Goal: Task Accomplishment & Management: Use online tool/utility

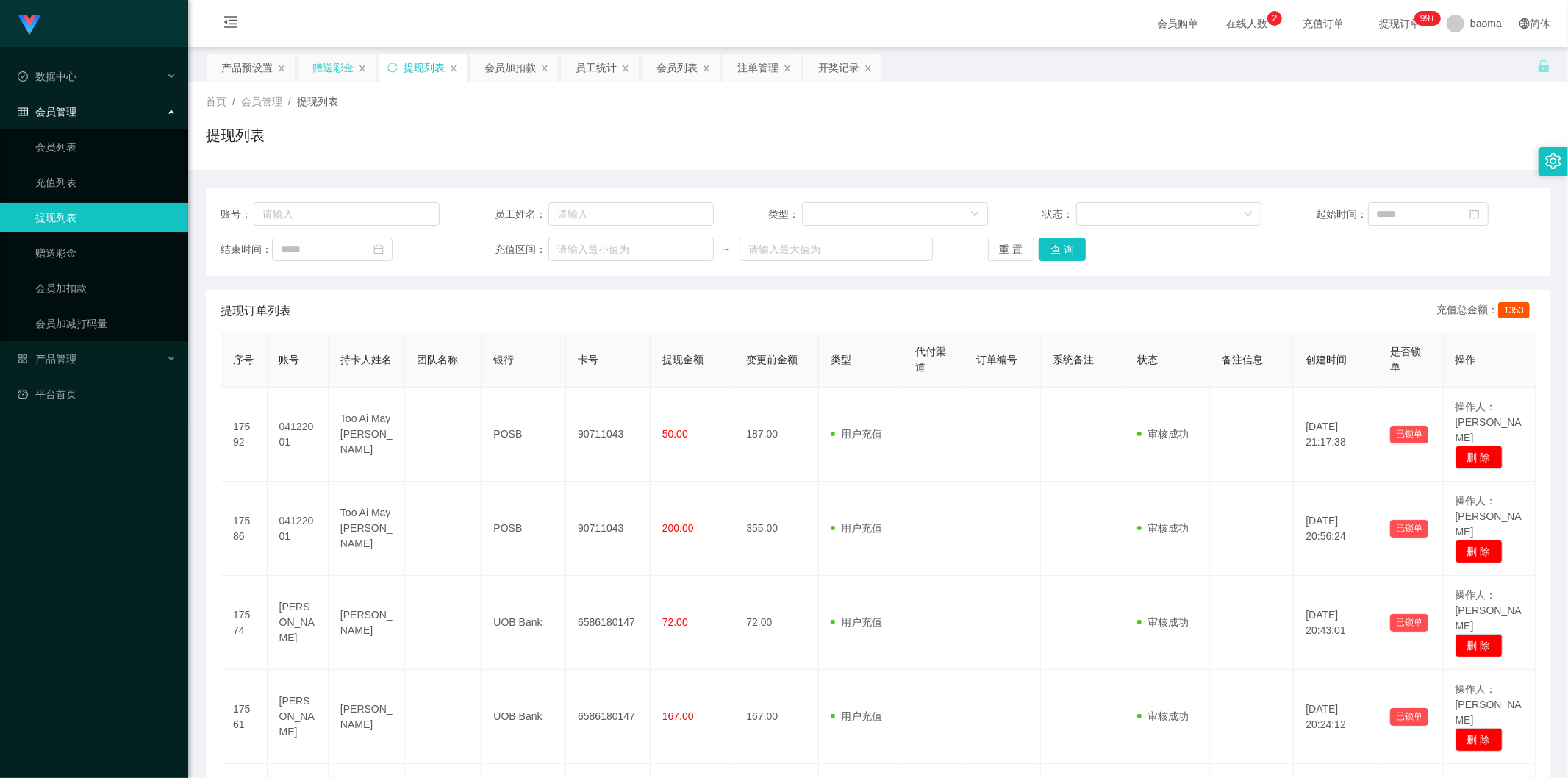
click at [317, 67] on div "赠送彩金" at bounding box center [332, 68] width 41 height 28
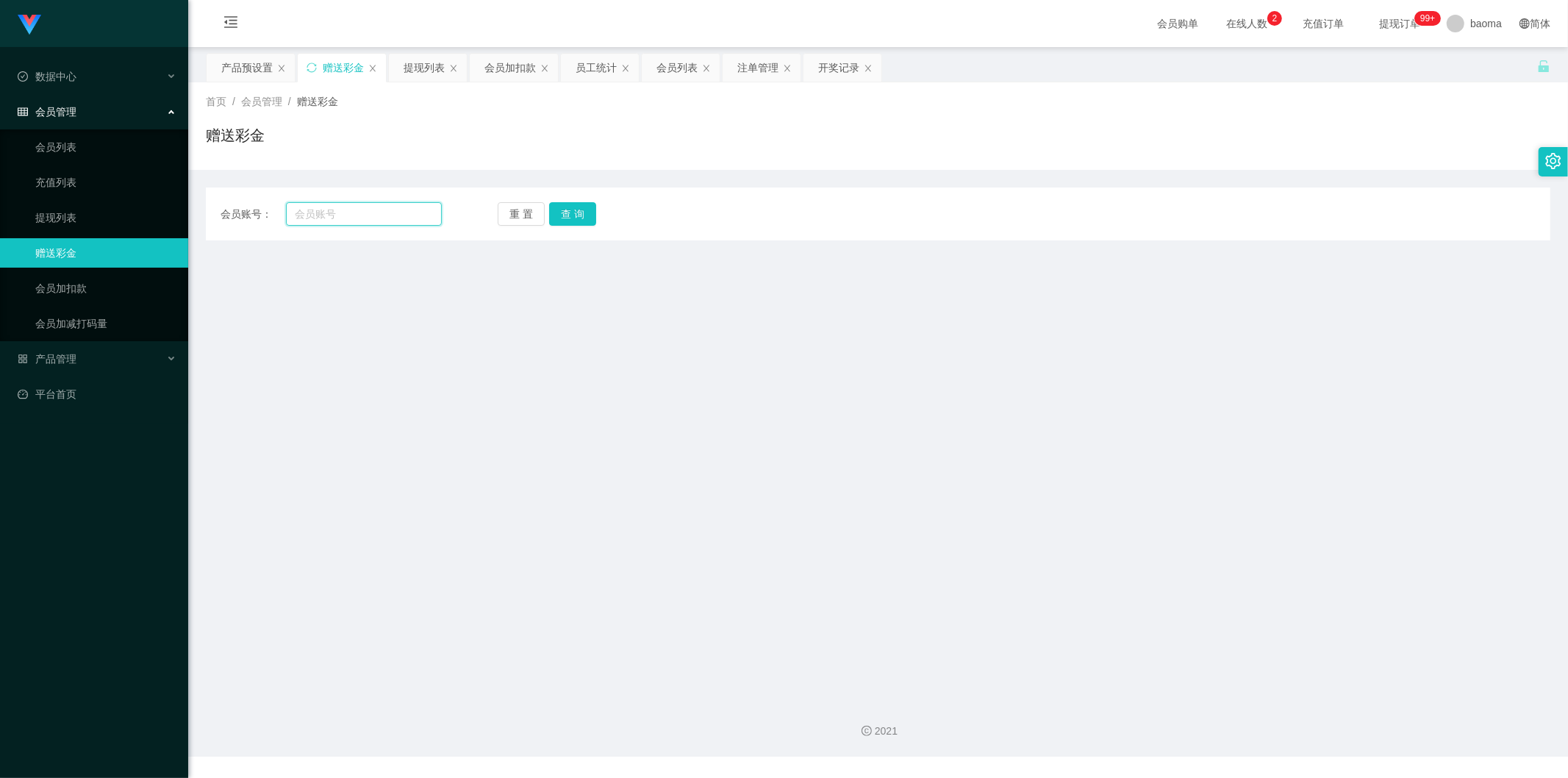
drag, startPoint x: 372, startPoint y: 207, endPoint x: 427, endPoint y: 212, distance: 55.2
click at [373, 207] on input "text" at bounding box center [364, 214] width 156 height 24
paste input "Chenshouying"
type input "Chenshouying"
click at [593, 213] on button "查 询" at bounding box center [573, 214] width 47 height 24
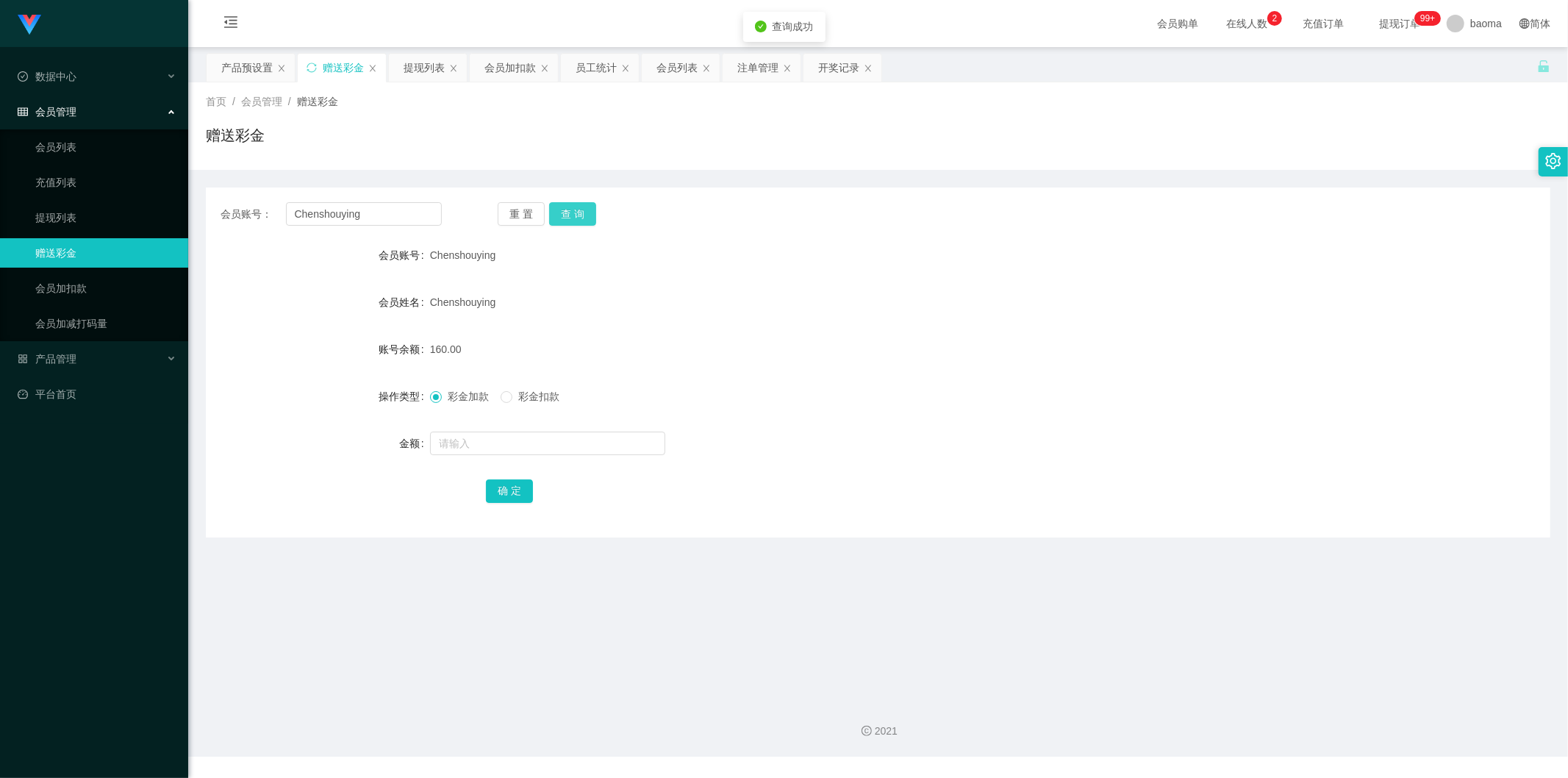
click at [572, 218] on button "查 询" at bounding box center [573, 214] width 47 height 24
click at [574, 217] on div "重 置 查 询" at bounding box center [609, 214] width 222 height 24
click at [574, 217] on button "查 询" at bounding box center [573, 214] width 47 height 24
drag, startPoint x: 419, startPoint y: 213, endPoint x: 163, endPoint y: 219, distance: 256.1
click at [170, 219] on section "Jingdong工作台代理端 数据中心 会员管理 会员列表 充值列表 提现列表 赠送彩金 会员加扣款 会员加减打码量 产品管理 平台首页 保存配置 重置配置 …" at bounding box center [784, 378] width 1568 height 756
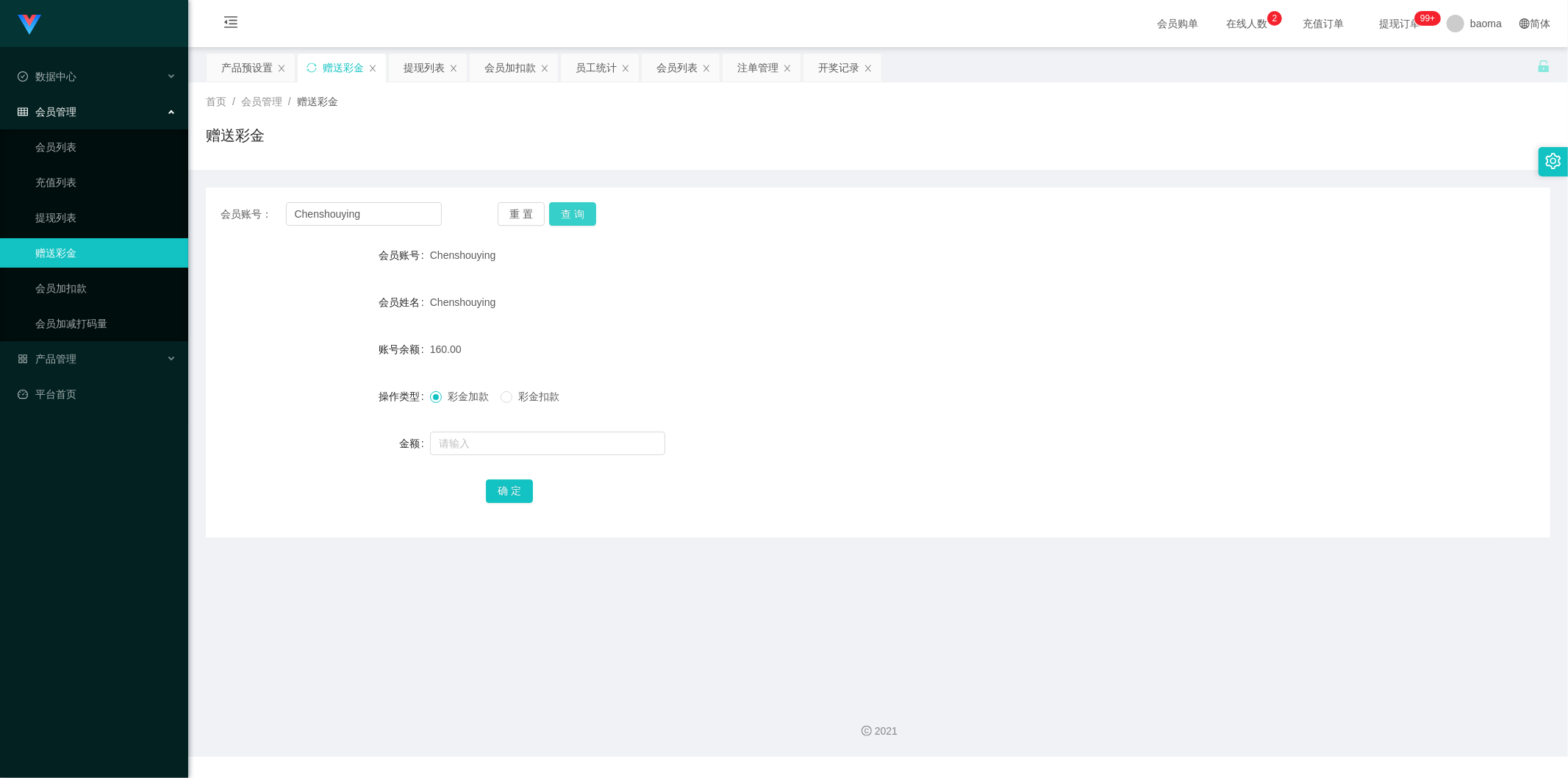
drag, startPoint x: 572, startPoint y: 201, endPoint x: 575, endPoint y: 208, distance: 7.6
click at [574, 203] on div "会员账号： [PERSON_NAME] 重 置 查 询 会员账号 Chenshouying 会员姓名 [PERSON_NAME] 账号余额 160.00 操作…" at bounding box center [878, 362] width 1345 height 350
click at [575, 208] on button "查 询" at bounding box center [573, 214] width 47 height 24
click at [575, 208] on div "重 置 查 询" at bounding box center [609, 214] width 222 height 24
drag, startPoint x: 416, startPoint y: 62, endPoint x: 455, endPoint y: 87, distance: 46.3
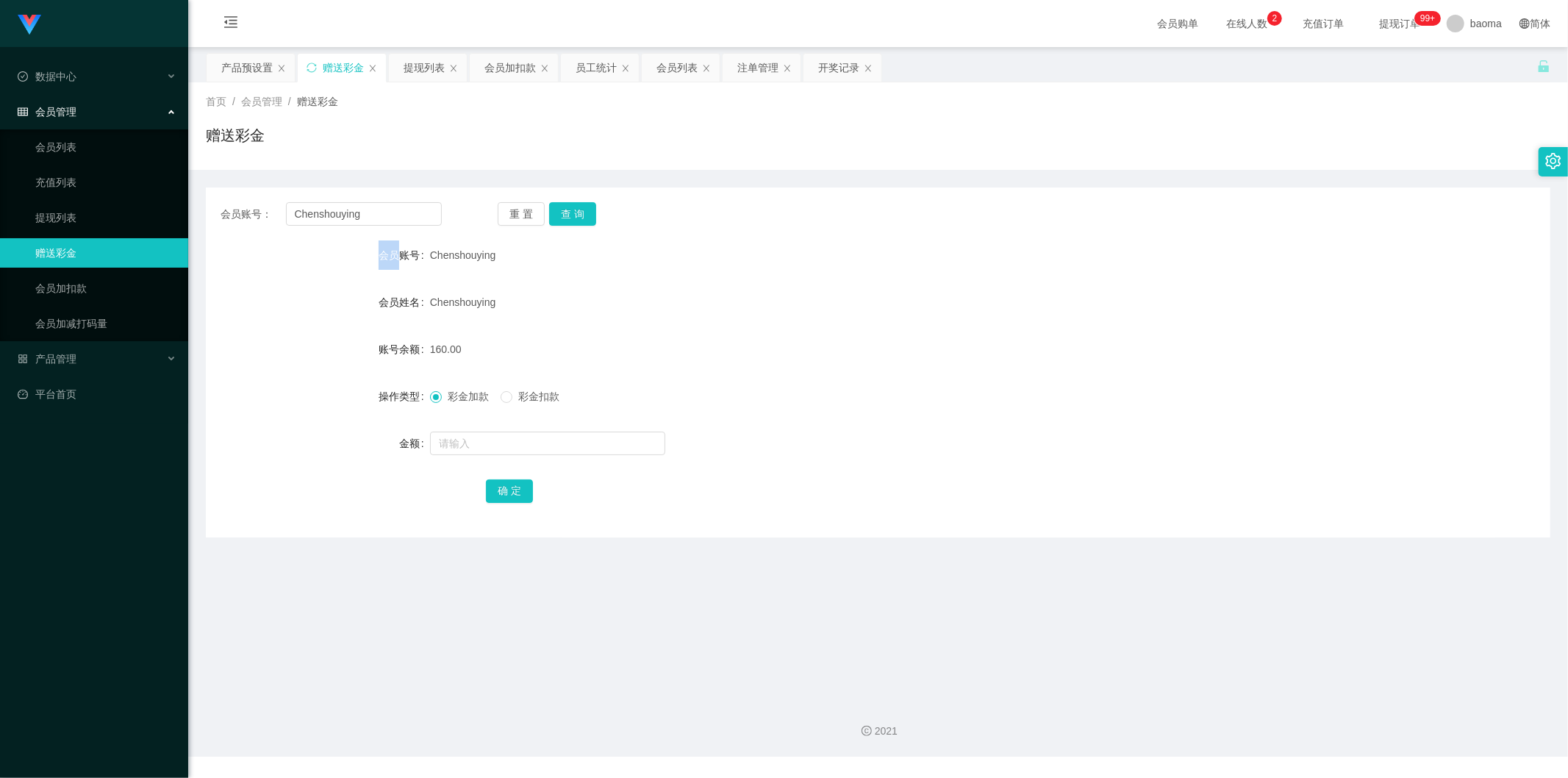
click at [416, 63] on div "提现列表" at bounding box center [423, 68] width 41 height 28
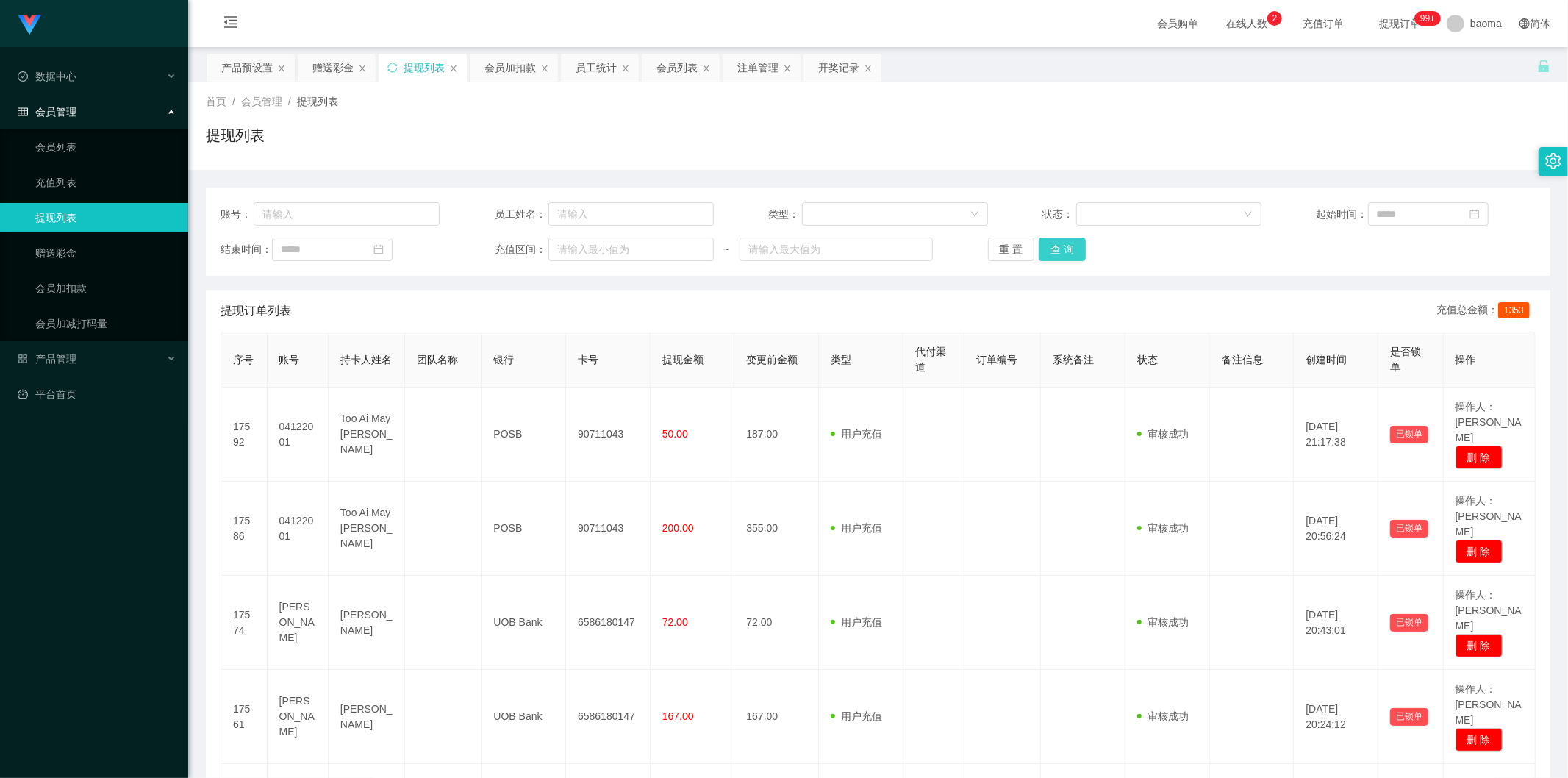
click at [1053, 247] on button "查 询" at bounding box center [1062, 249] width 47 height 24
click at [1064, 259] on button "查 询" at bounding box center [1062, 249] width 47 height 24
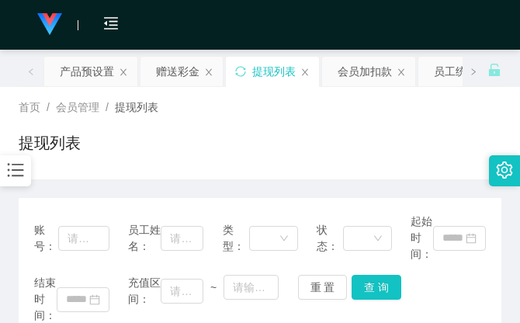
click at [371, 123] on div "首页 / 会员管理 / 提现列表 / 提现列表" at bounding box center [260, 133] width 483 height 68
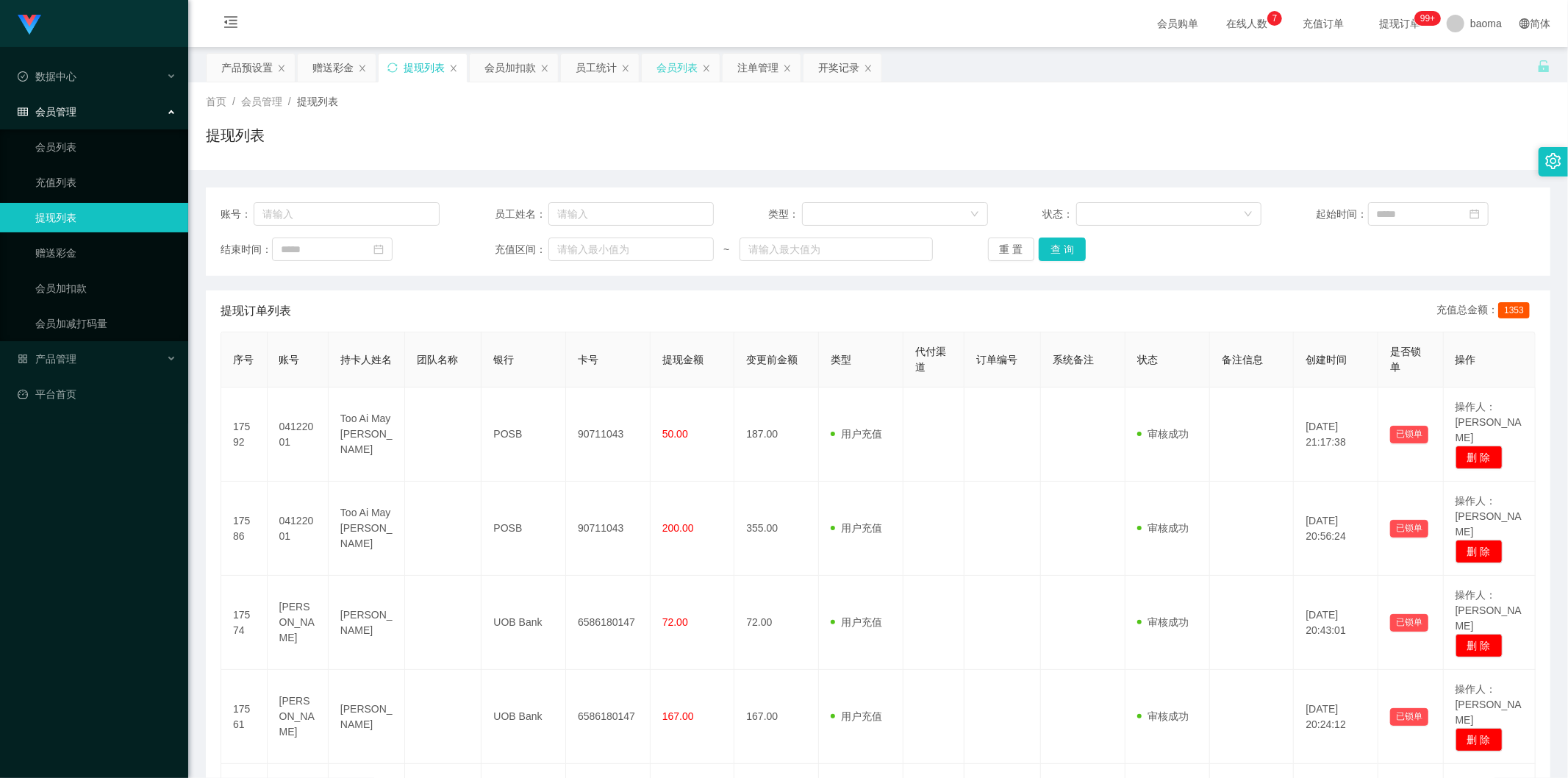
click at [679, 71] on div "会员列表" at bounding box center [676, 68] width 41 height 28
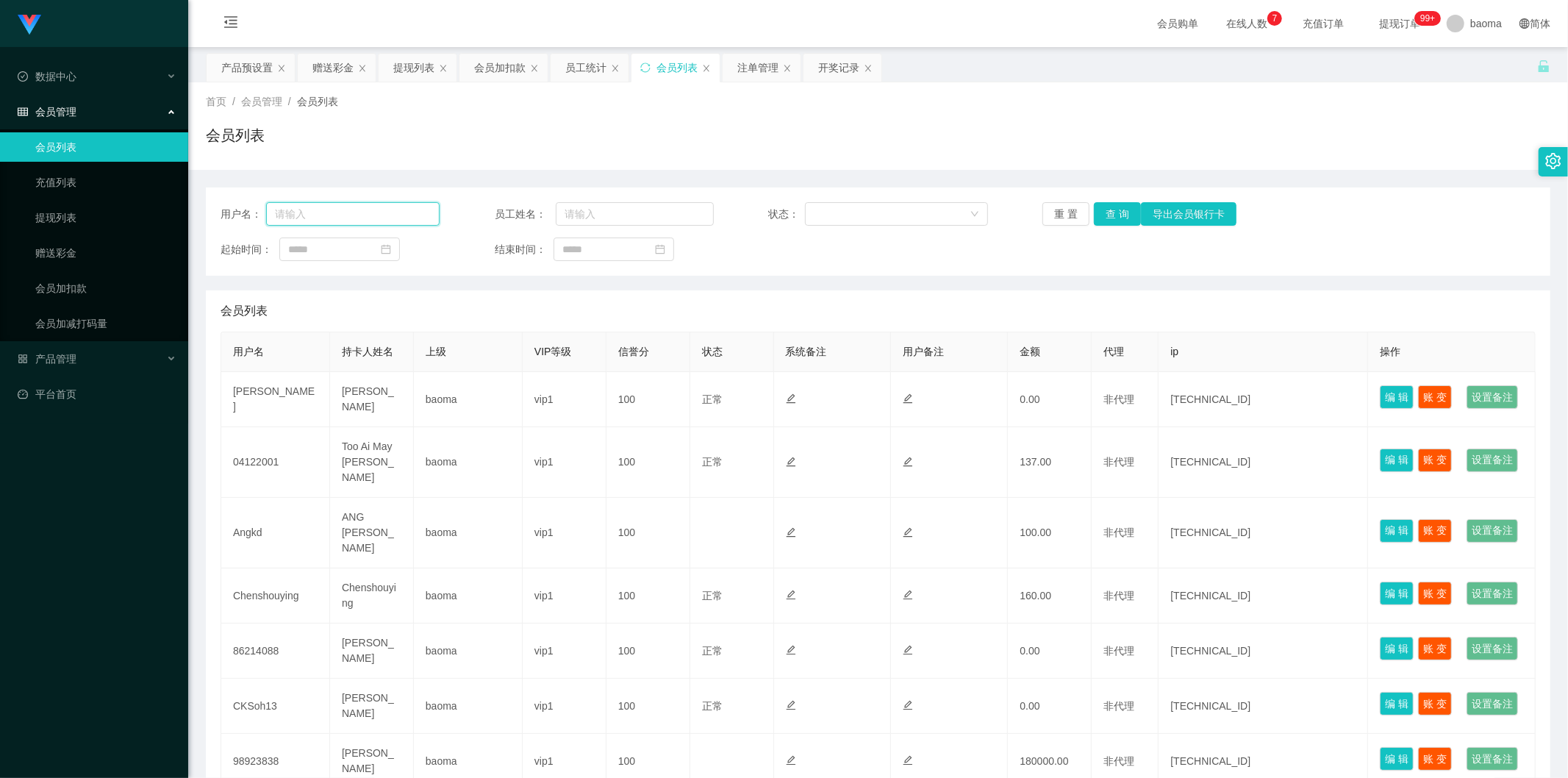
click at [395, 212] on input "text" at bounding box center [352, 214] width 173 height 24
paste input "Angkd"
type input "Angkd"
click at [1118, 213] on button "查 询" at bounding box center [1117, 214] width 47 height 24
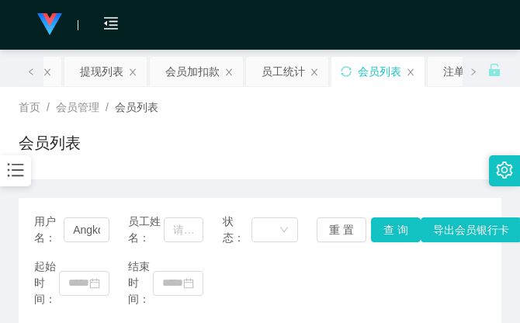
drag, startPoint x: 393, startPoint y: 126, endPoint x: 437, endPoint y: 21, distance: 113.8
click at [396, 120] on div "首页 / 会员管理 / 会员列表 / 会员列表" at bounding box center [260, 133] width 483 height 68
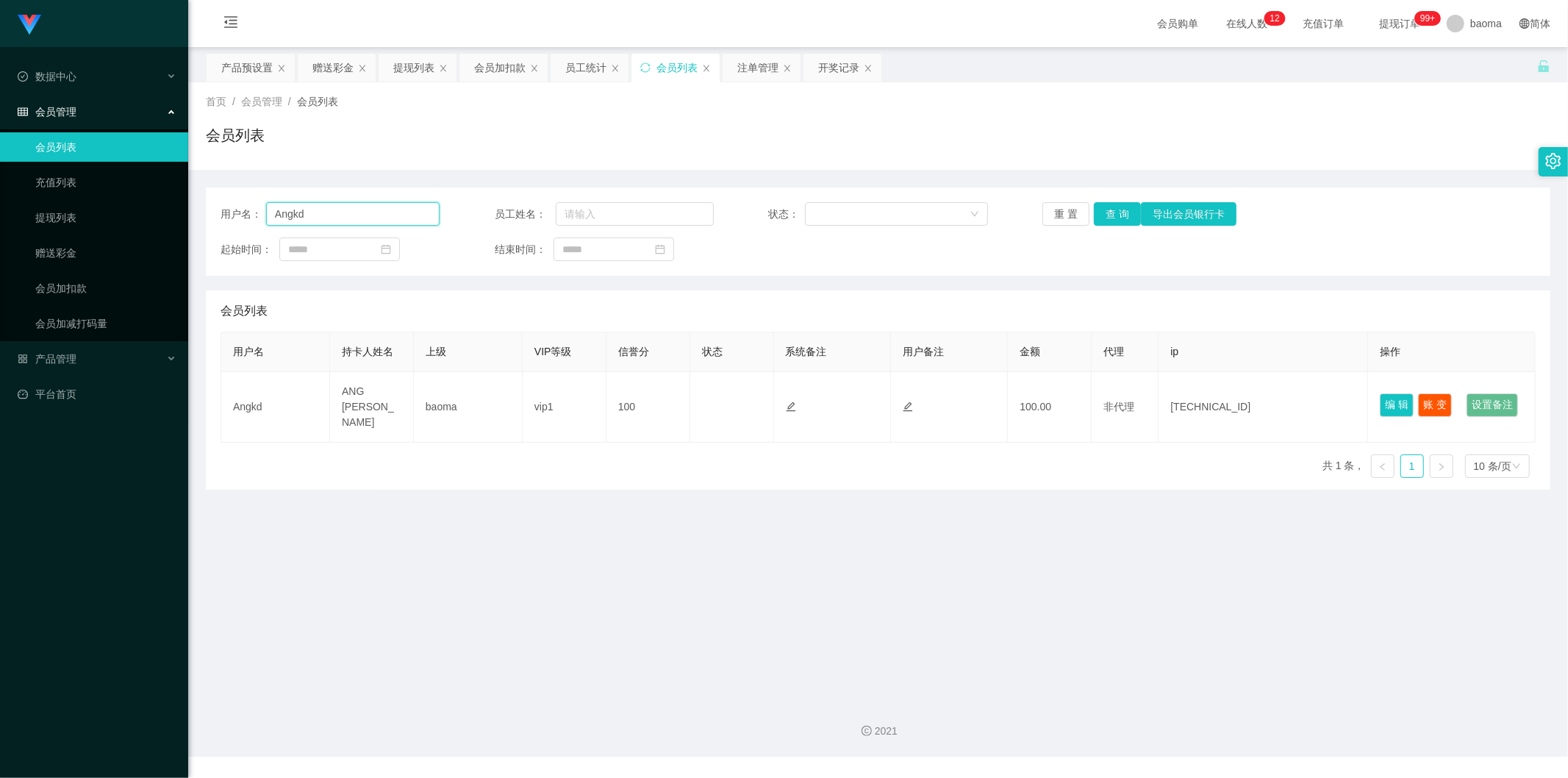
drag, startPoint x: 338, startPoint y: 207, endPoint x: 200, endPoint y: 199, distance: 138.2
click at [202, 199] on main "关闭左侧 关闭右侧 关闭其它 刷新页面 产品预设置 赠送彩金 提现列表 会员加扣款 员工统计 会员列表 注单管理 开奖记录 首页 / 会员管理 / 会员列表 …" at bounding box center [878, 367] width 1380 height 641
drag, startPoint x: 406, startPoint y: 67, endPoint x: 473, endPoint y: 114, distance: 81.8
click at [406, 67] on div "提现列表" at bounding box center [413, 68] width 41 height 28
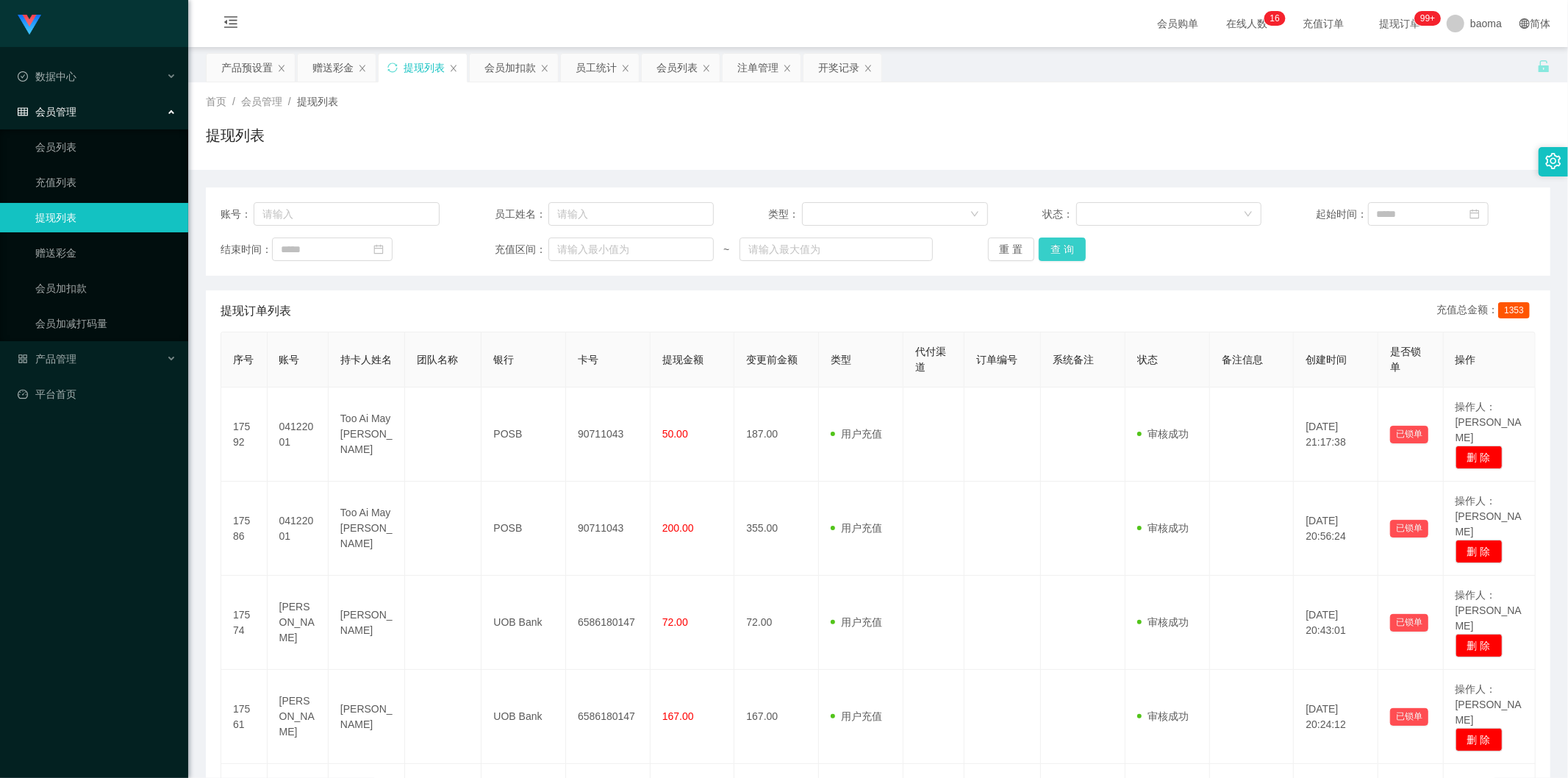
click at [1074, 253] on button "查 询" at bounding box center [1062, 249] width 47 height 24
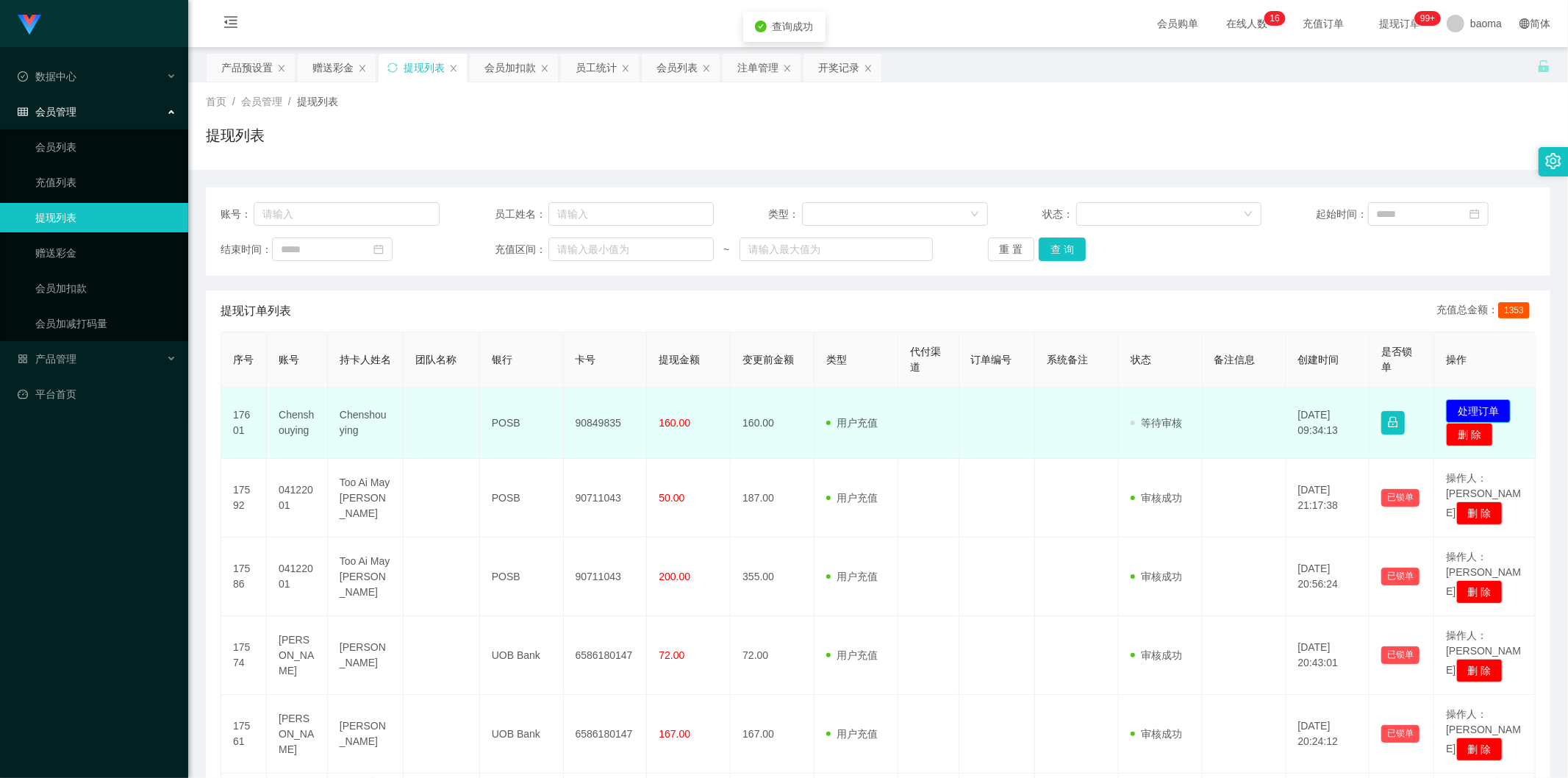
click at [1475, 406] on button "处理订单" at bounding box center [1478, 411] width 64 height 24
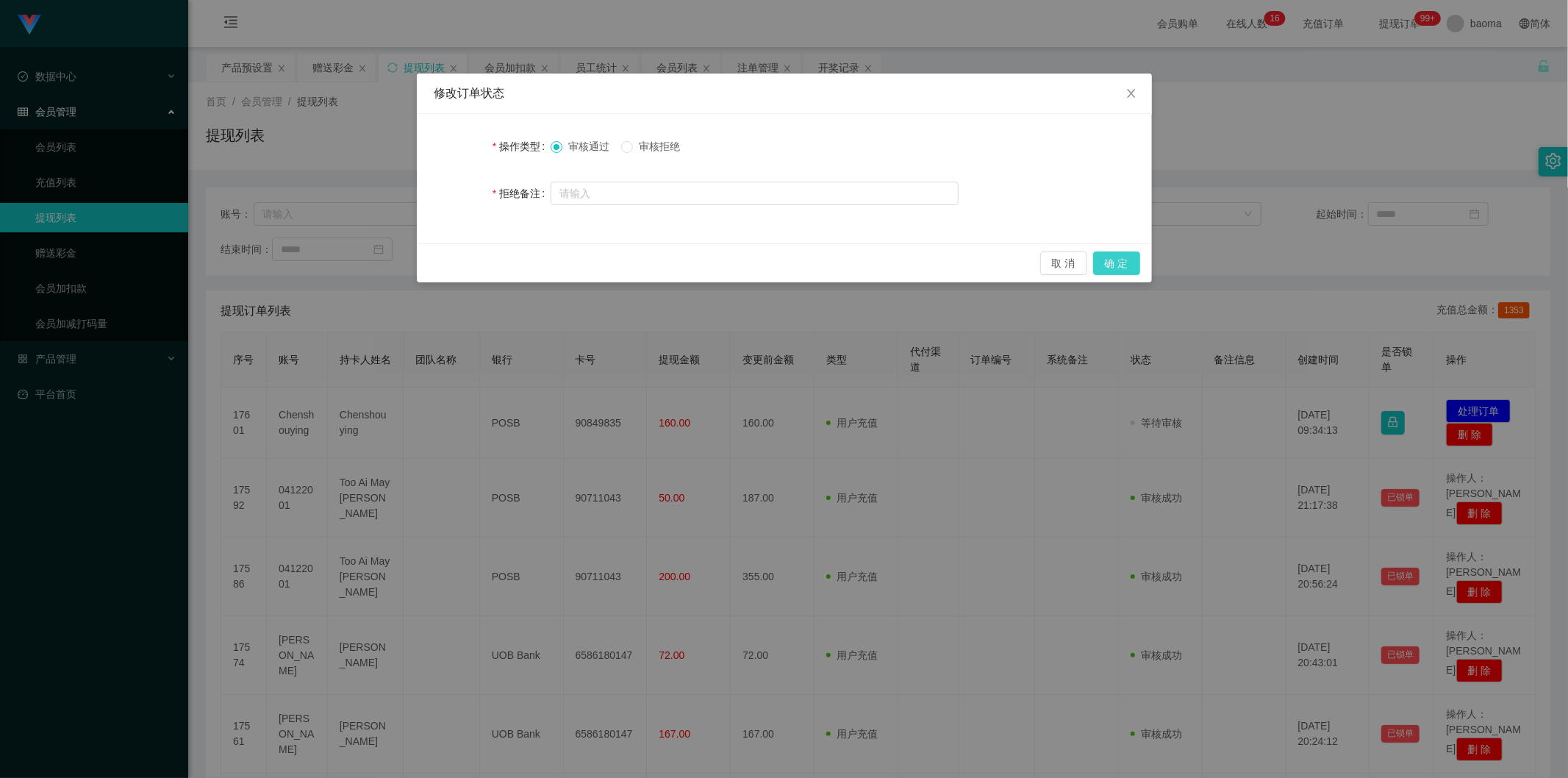
click at [1112, 262] on button "确 定" at bounding box center [1117, 263] width 47 height 24
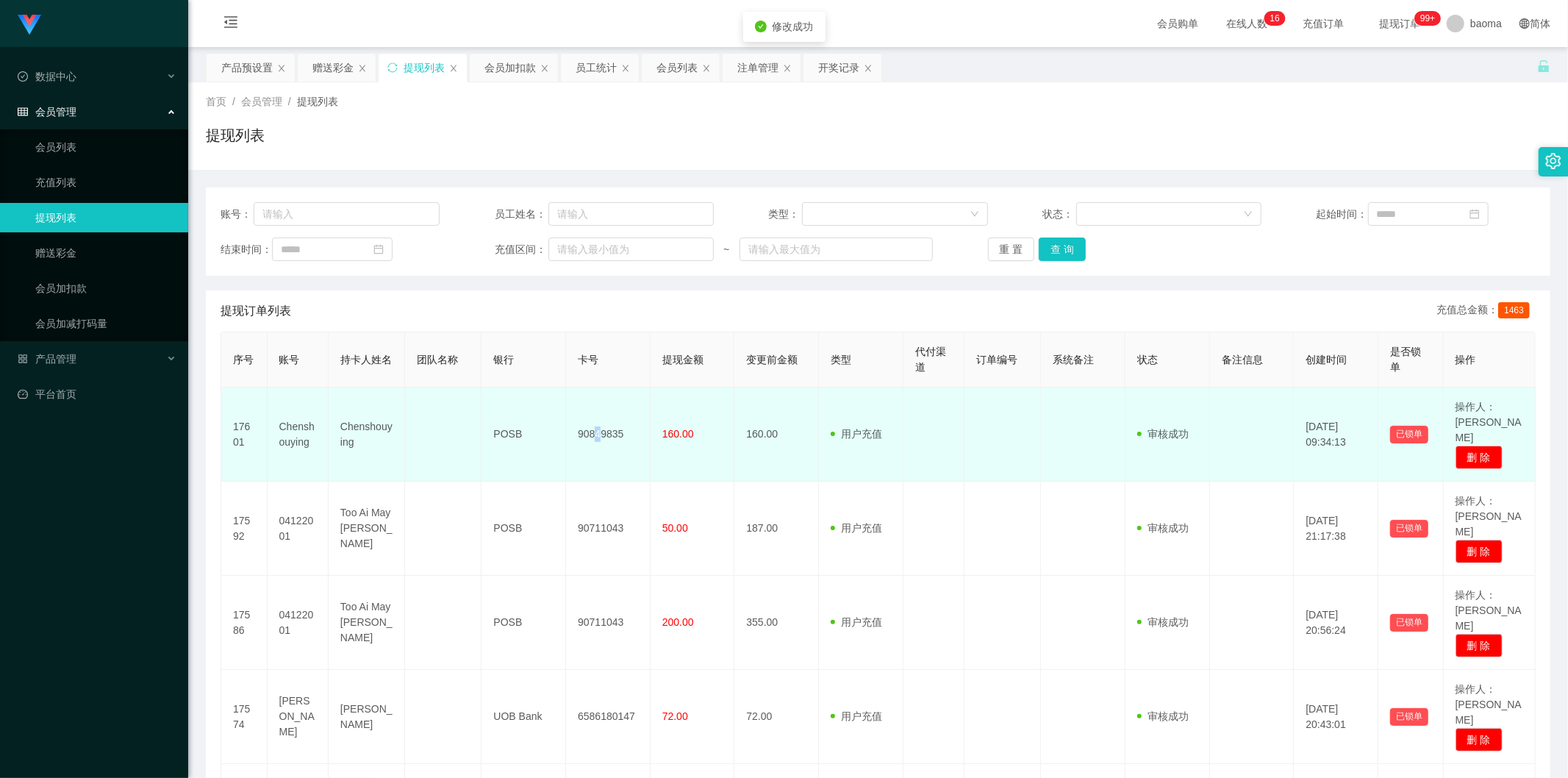
click at [596, 419] on td "90849835" at bounding box center [608, 433] width 84 height 94
click at [604, 424] on td "90849835" at bounding box center [608, 433] width 84 height 94
copy td "90849835"
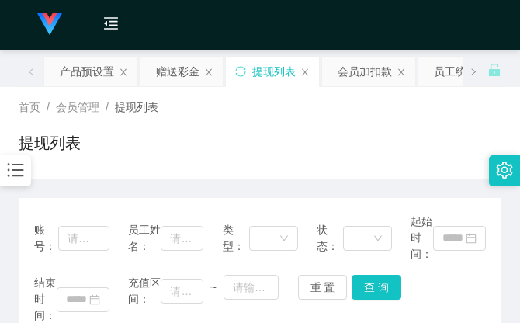
click at [385, 122] on div "首页 / 会员管理 / 提现列表 / 提现列表" at bounding box center [260, 133] width 483 height 68
